Goal: Check status

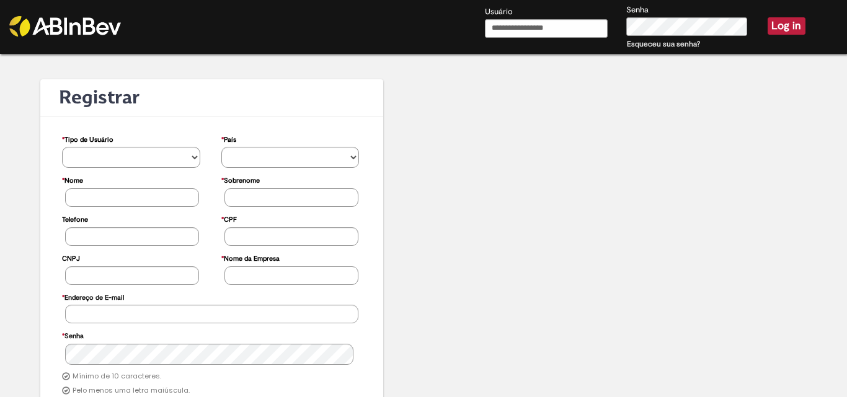
click at [514, 27] on input "Usuário" at bounding box center [546, 28] width 123 height 19
type input "**********"
